Goal: Transaction & Acquisition: Book appointment/travel/reservation

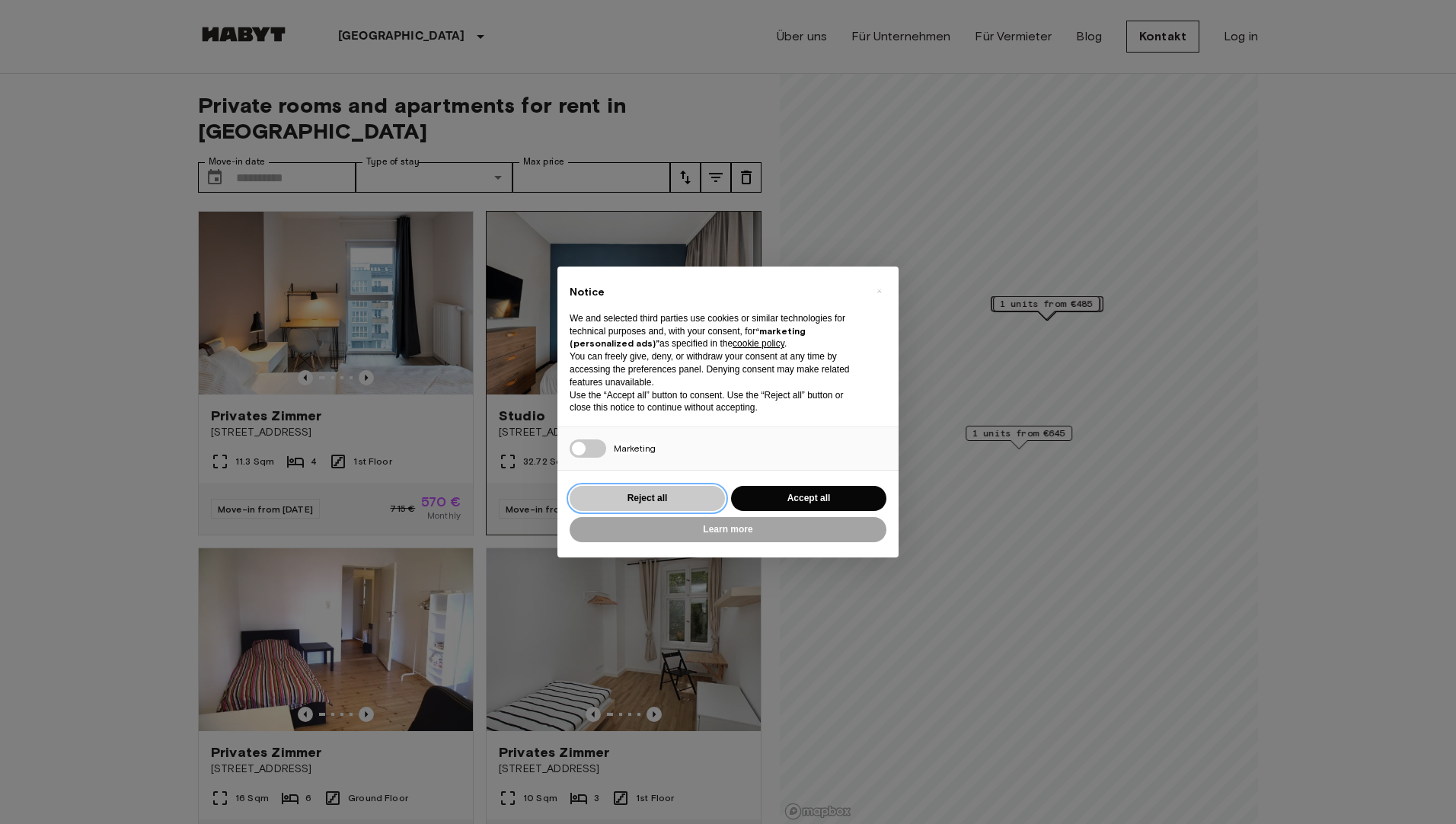
click at [656, 491] on button "Reject all" at bounding box center [647, 498] width 155 height 25
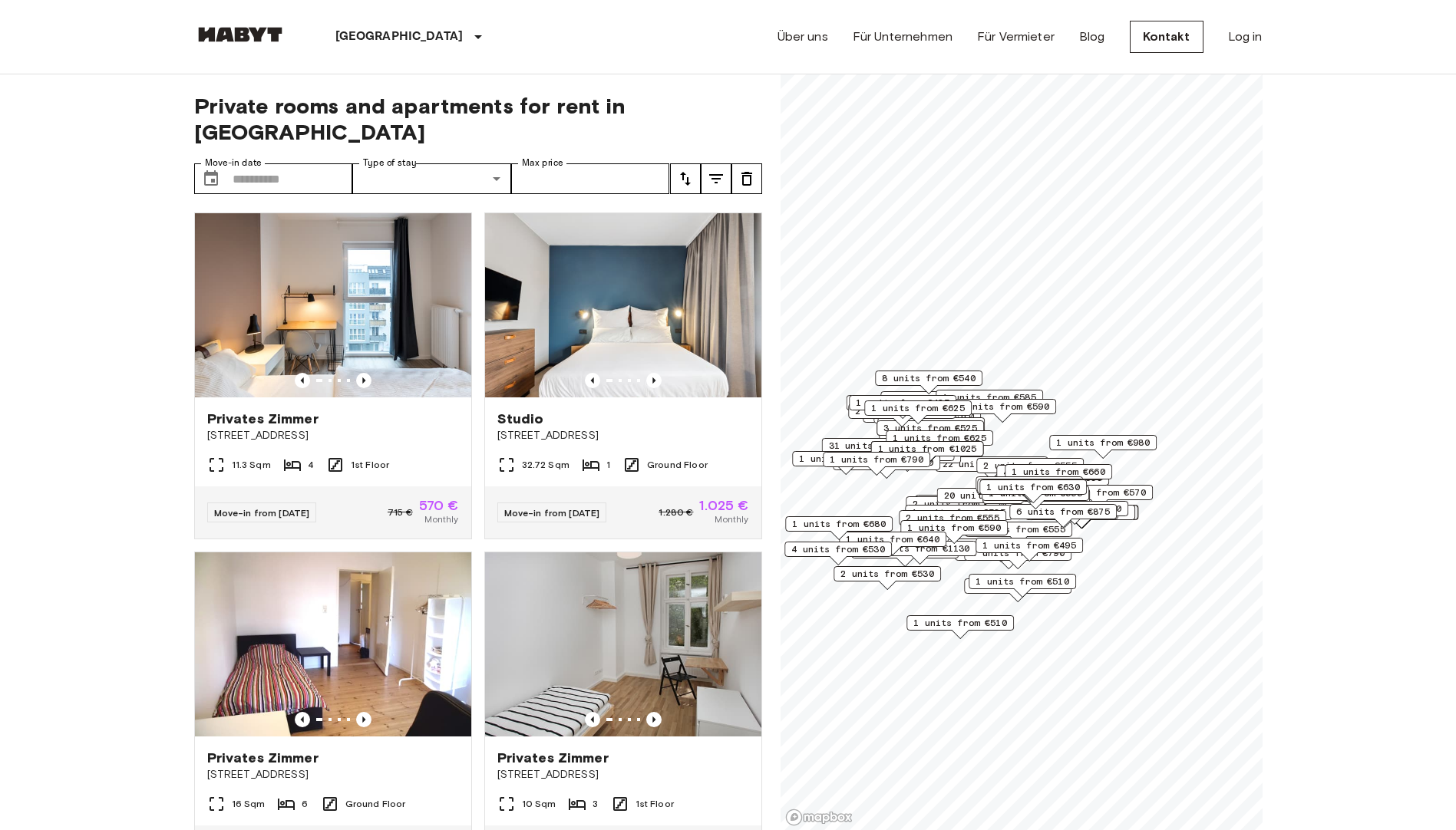
scroll to position [307, 0]
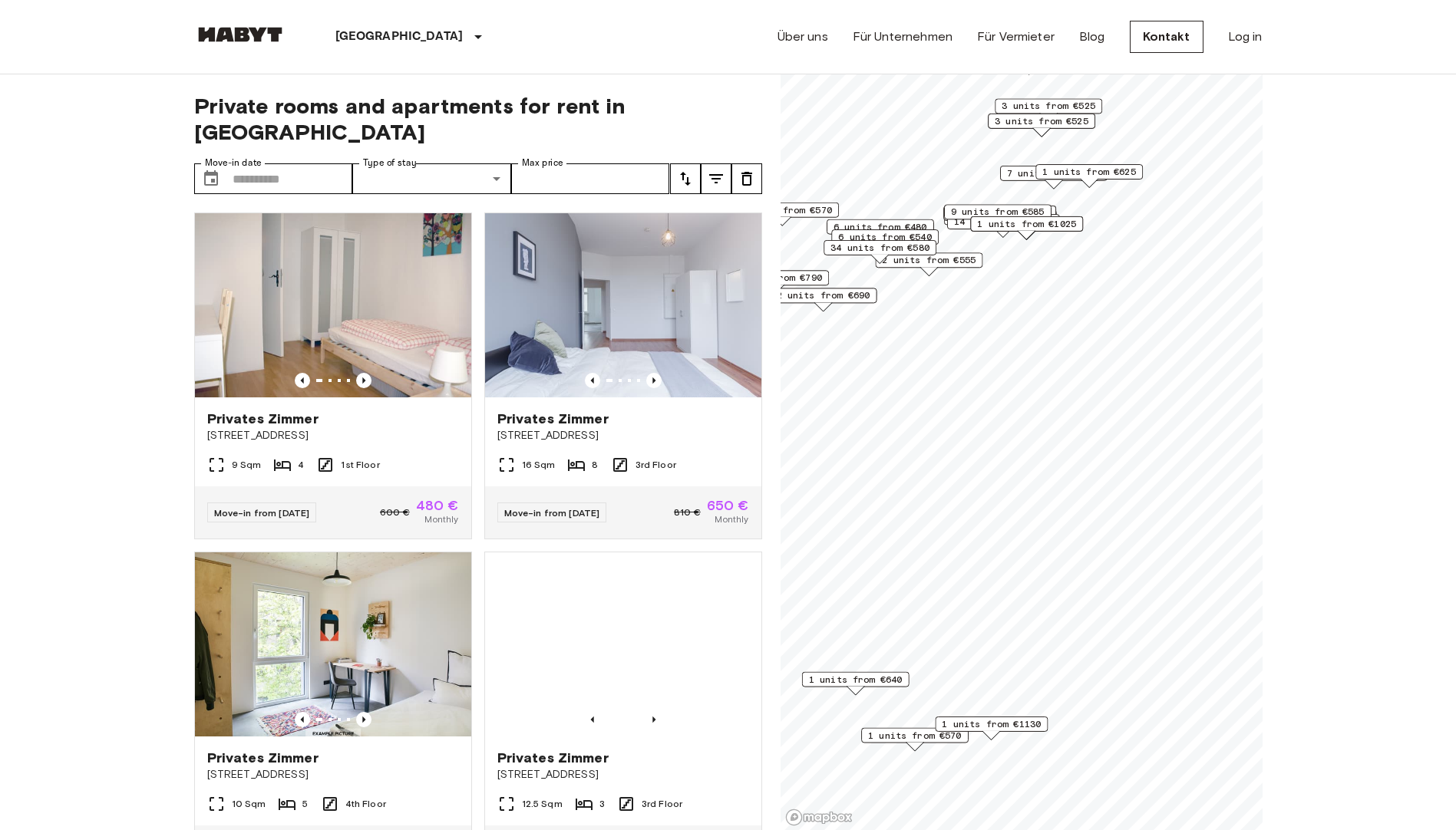
click at [763, 180] on div "Private rooms and apartments for rent in Berlin Move-in date ​ Move-in date Typ…" at bounding box center [728, 453] width 1068 height 757
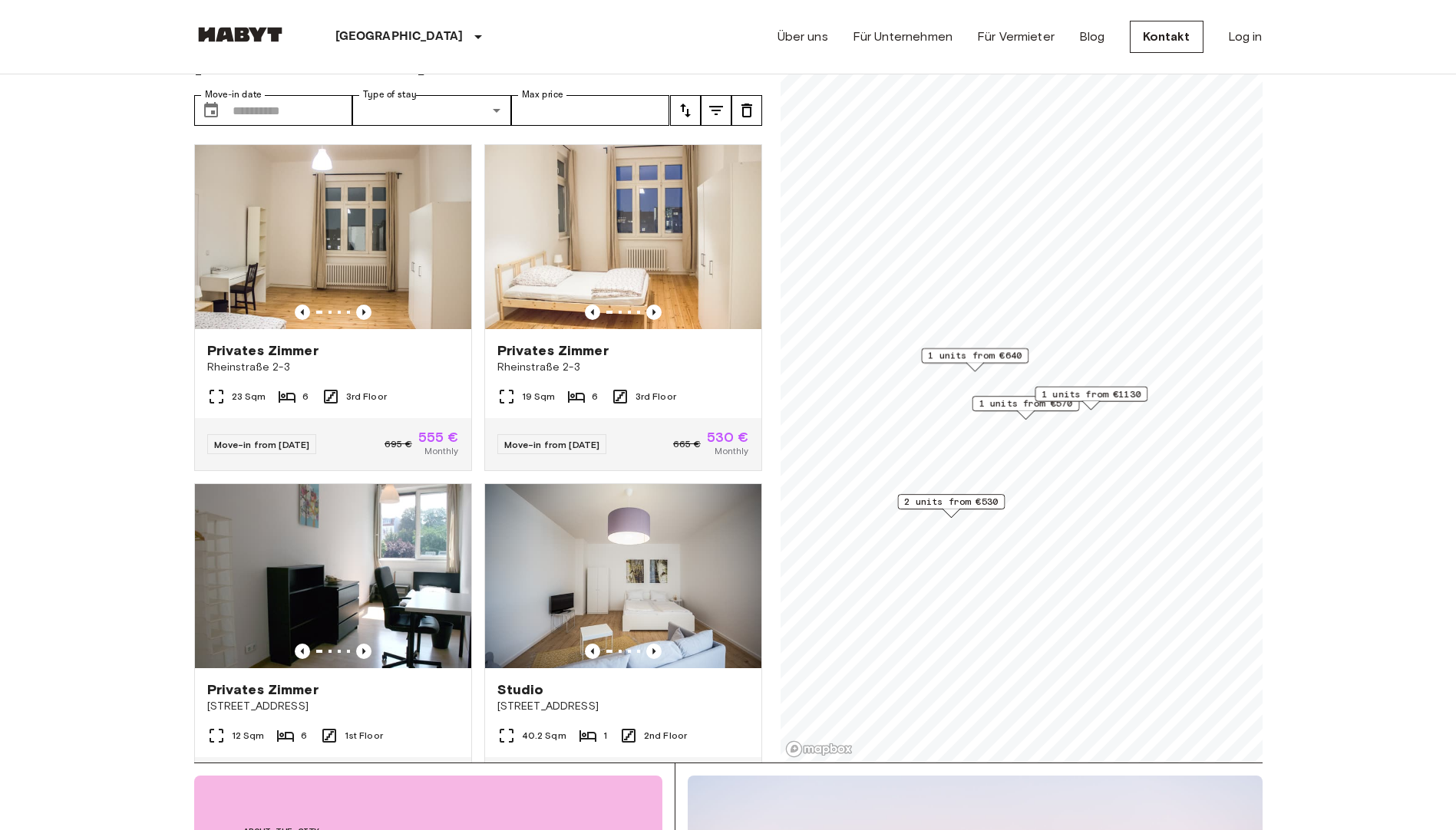
scroll to position [77, 0]
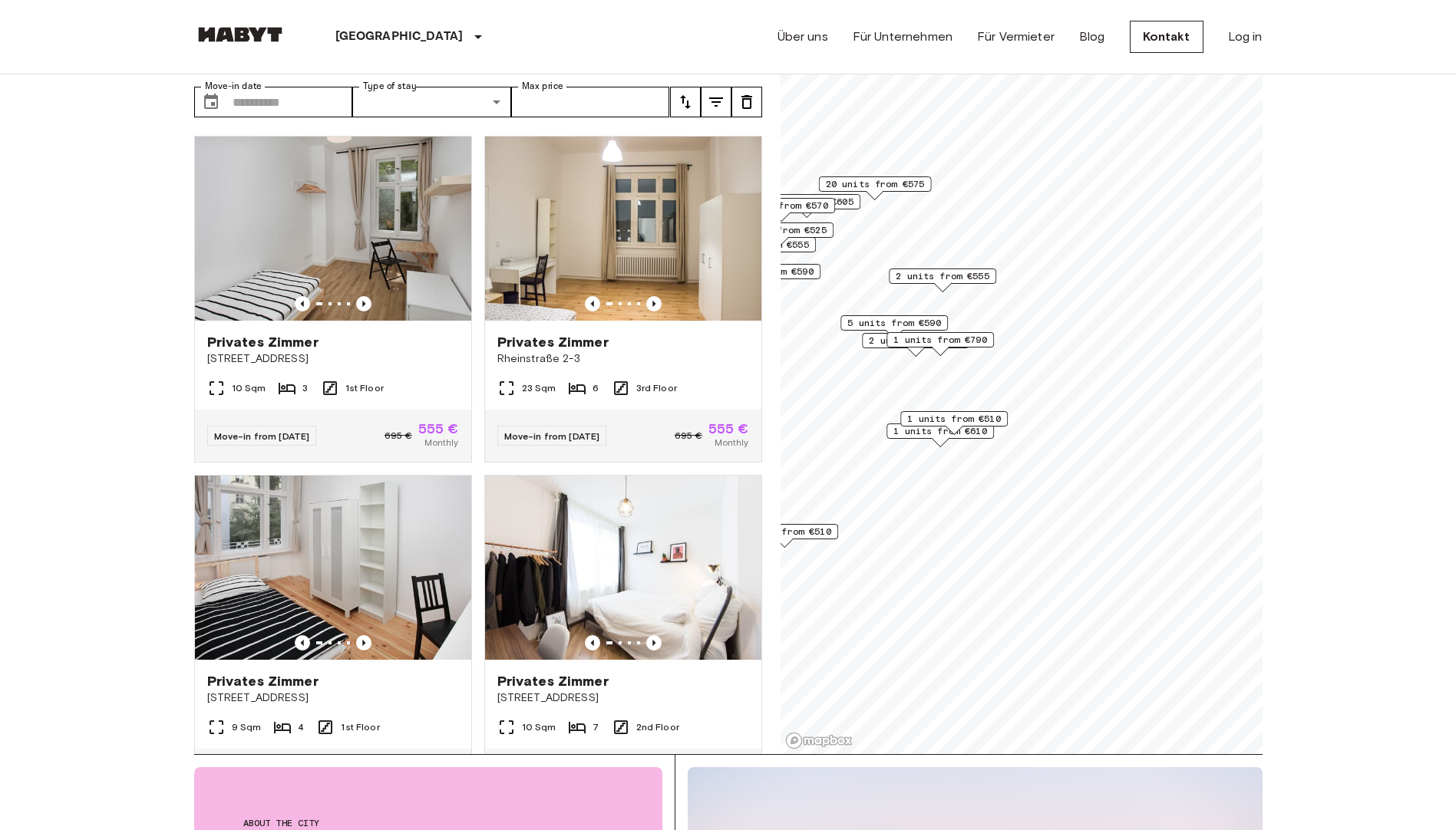
click at [766, 581] on div "Private rooms and apartments for rent in Berlin Move-in date ​ Move-in date Typ…" at bounding box center [728, 376] width 1068 height 757
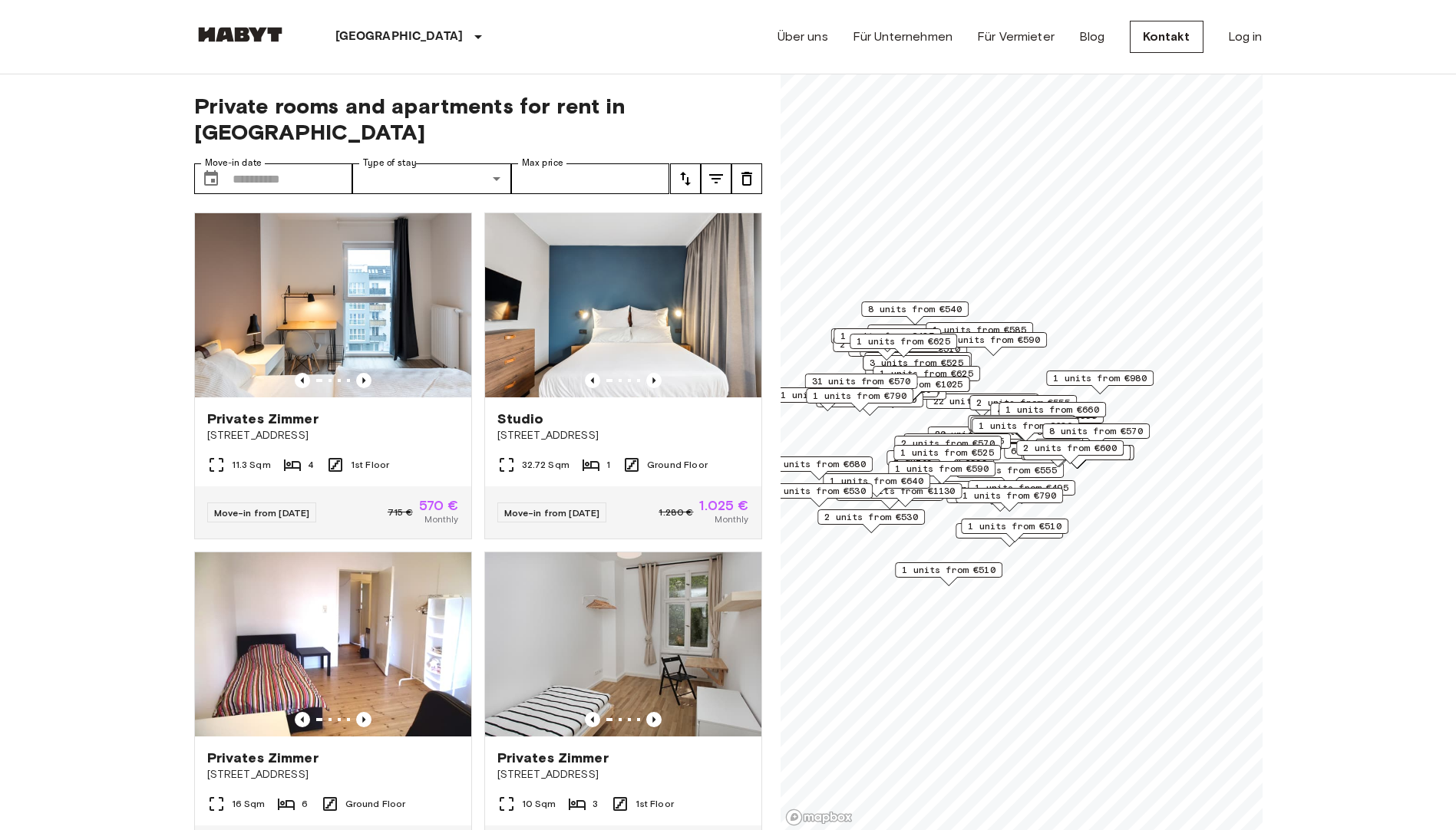
scroll to position [231, 0]
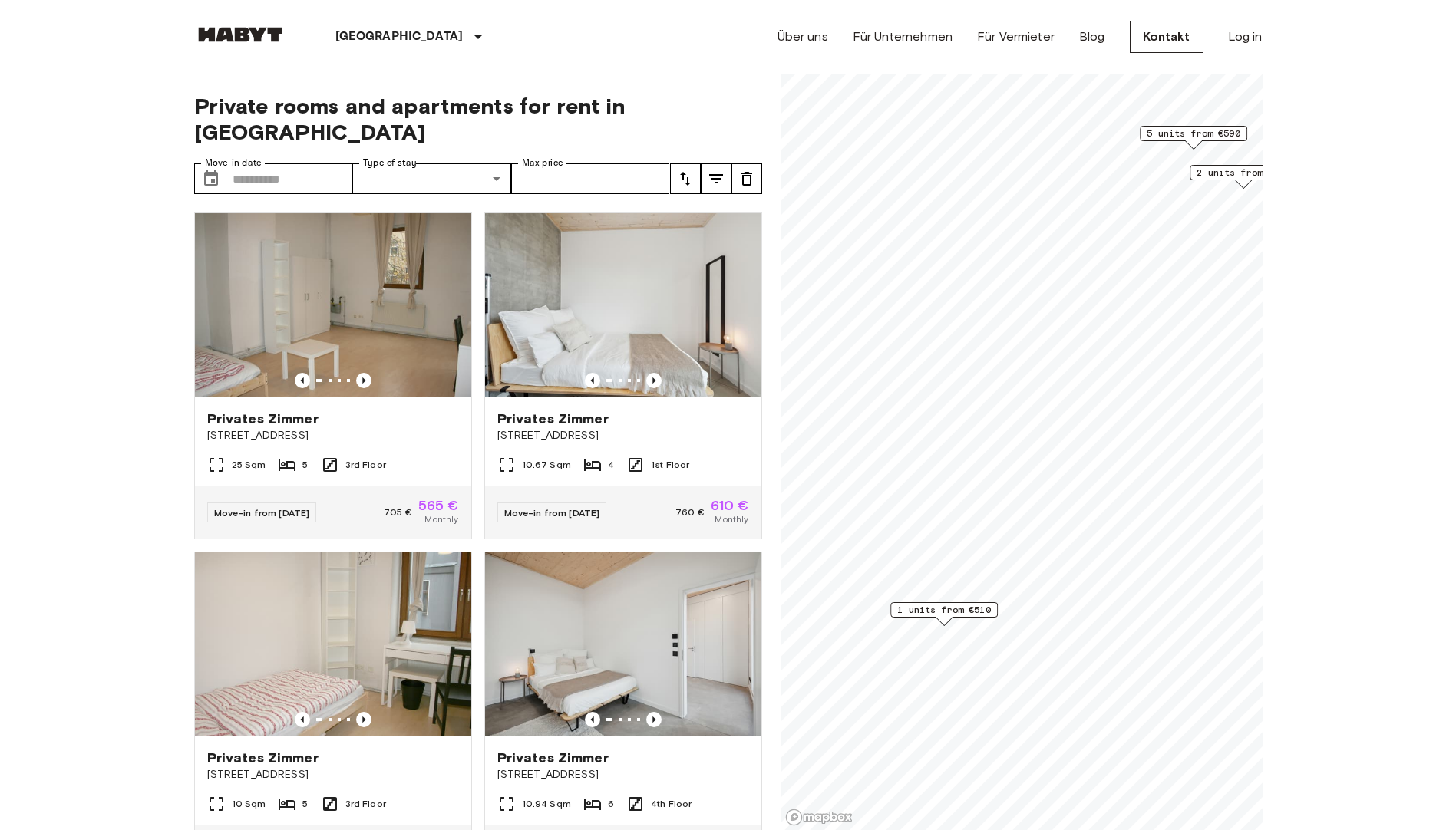
click at [1205, 134] on span "5 units from €590" at bounding box center [1193, 133] width 94 height 14
click at [1029, 555] on span "1 units from €510" at bounding box center [999, 552] width 94 height 14
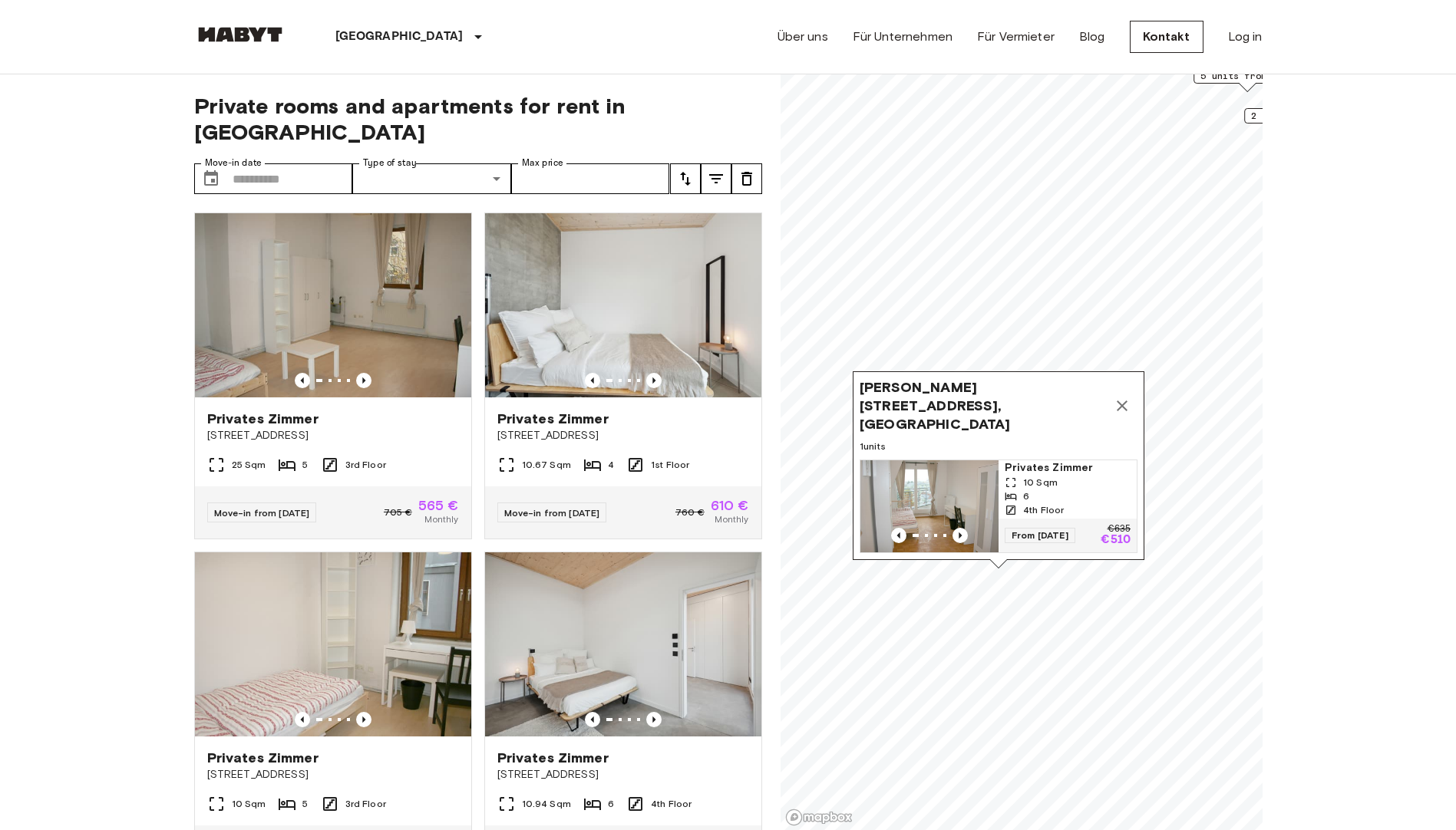
click at [969, 528] on div "Map marker" at bounding box center [929, 535] width 139 height 16
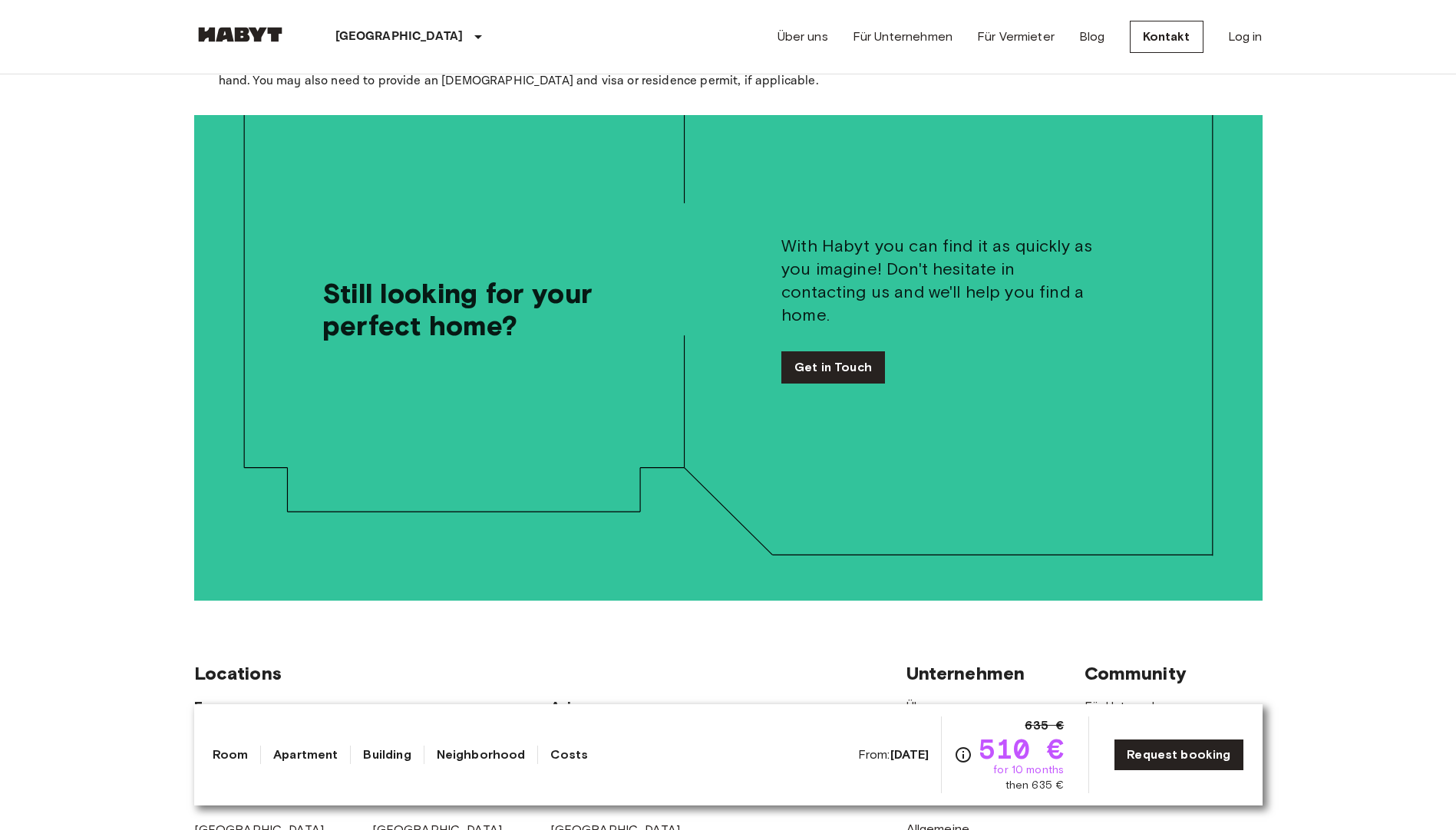
scroll to position [2532, 0]
